Goal: Entertainment & Leisure: Consume media (video, audio)

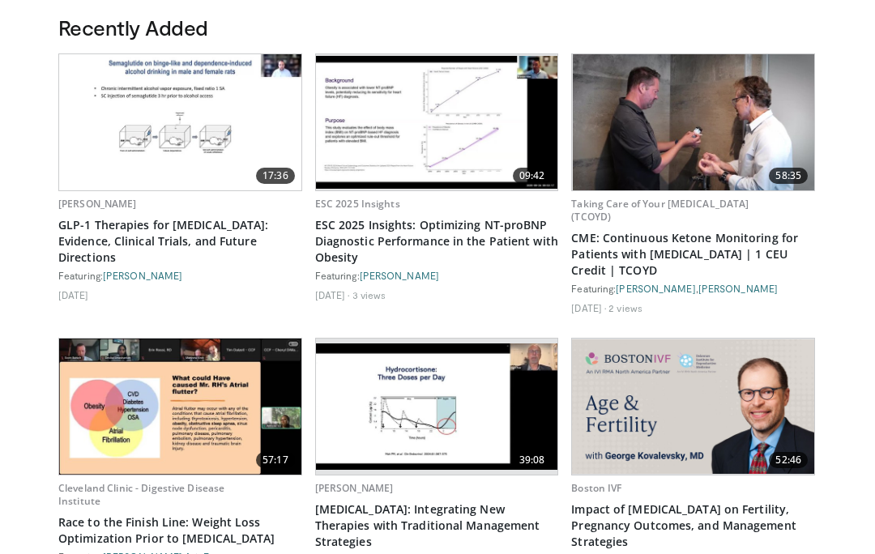
scroll to position [912, 0]
click at [468, 382] on img at bounding box center [437, 407] width 242 height 126
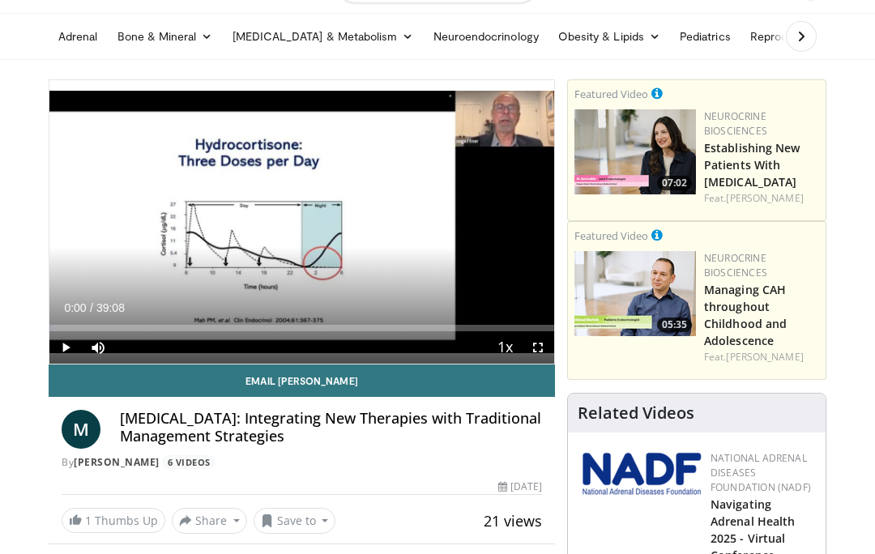
scroll to position [85, 0]
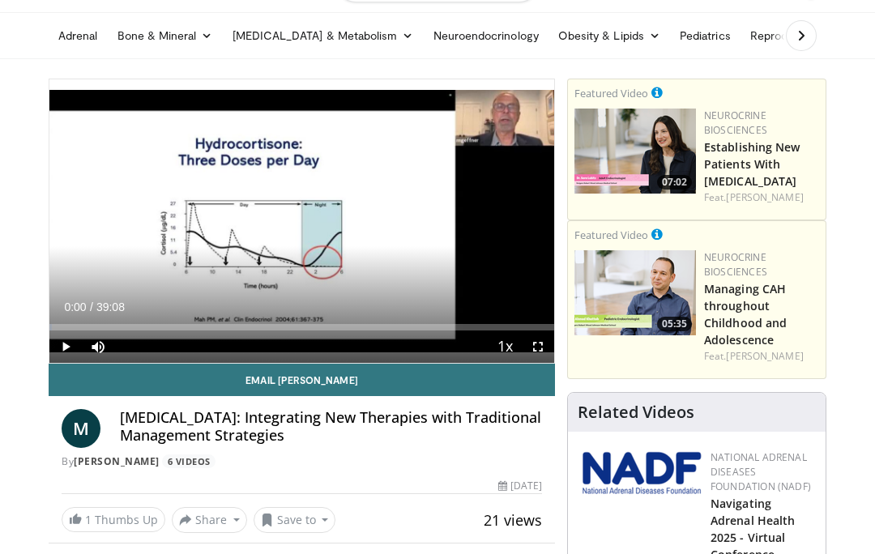
click at [305, 218] on icon "Video Player" at bounding box center [301, 221] width 45 height 45
click at [305, 217] on icon "Video Player" at bounding box center [301, 221] width 45 height 45
click at [297, 212] on icon "Video Player" at bounding box center [301, 221] width 45 height 45
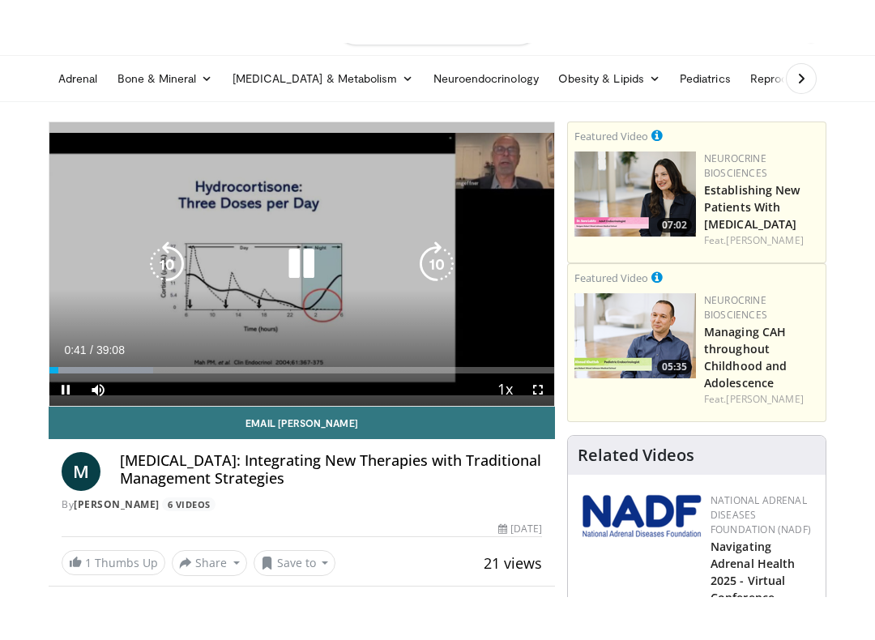
scroll to position [16, 0]
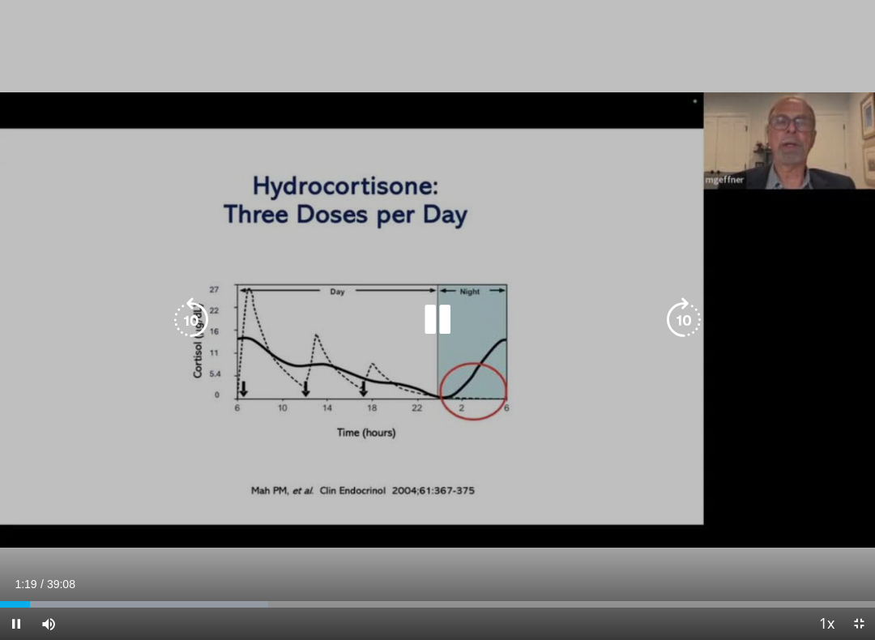
click at [442, 316] on icon "Video Player" at bounding box center [437, 319] width 45 height 45
